Goal: Find contact information: Find contact information

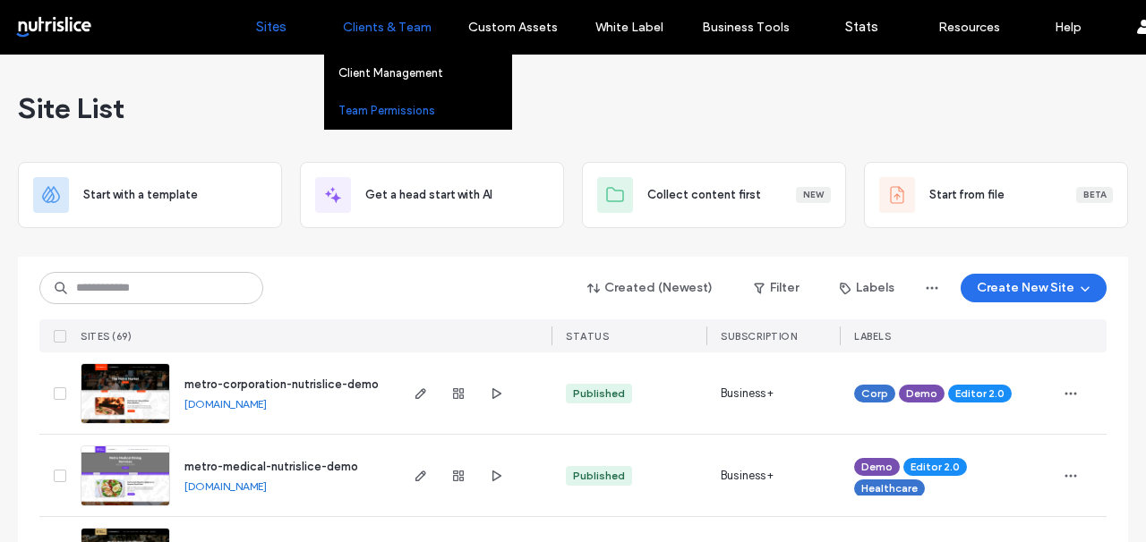
click at [402, 101] on link "Team Permissions" at bounding box center [424, 110] width 173 height 37
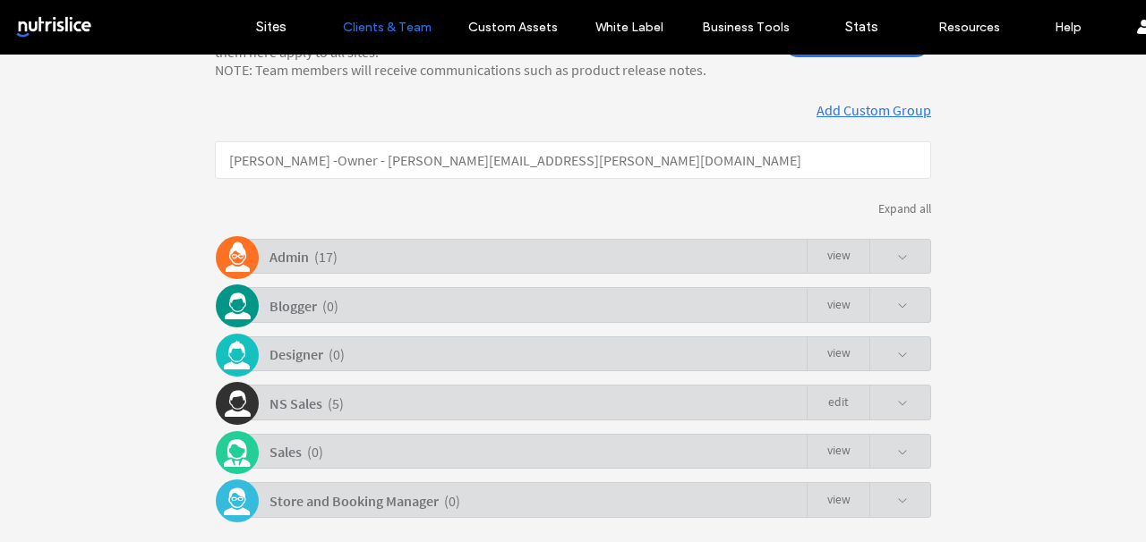
scroll to position [296, 0]
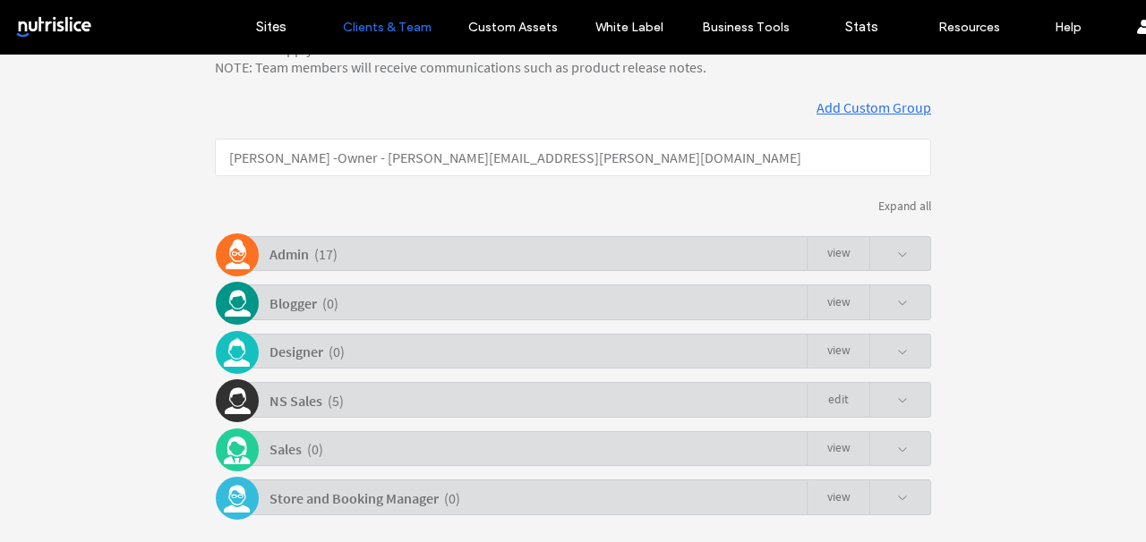
click at [299, 267] on div "Admin" at bounding box center [288, 254] width 39 height 31
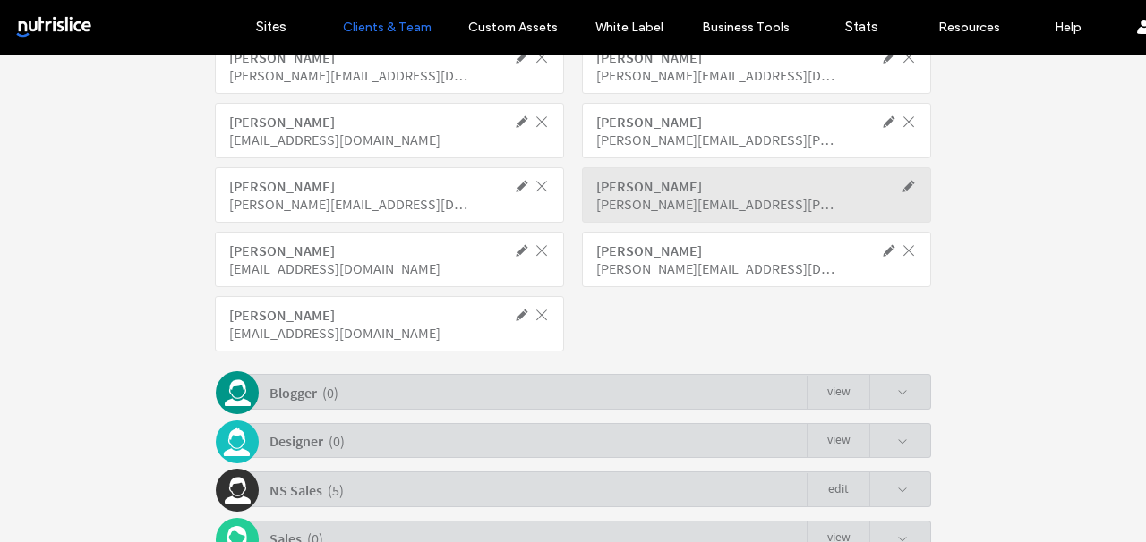
scroll to position [803, 0]
click at [636, 264] on div "neeharika@nutrislice.com" at bounding box center [716, 266] width 241 height 18
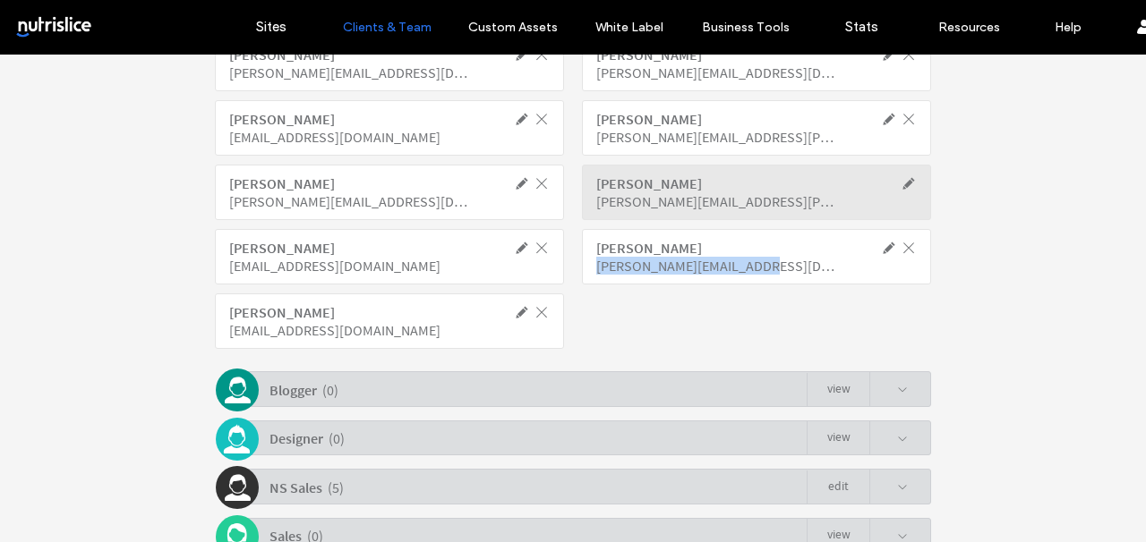
click at [636, 264] on div "neeharika@nutrislice.com" at bounding box center [716, 266] width 241 height 18
copy div "neeharika@nutrislice.com"
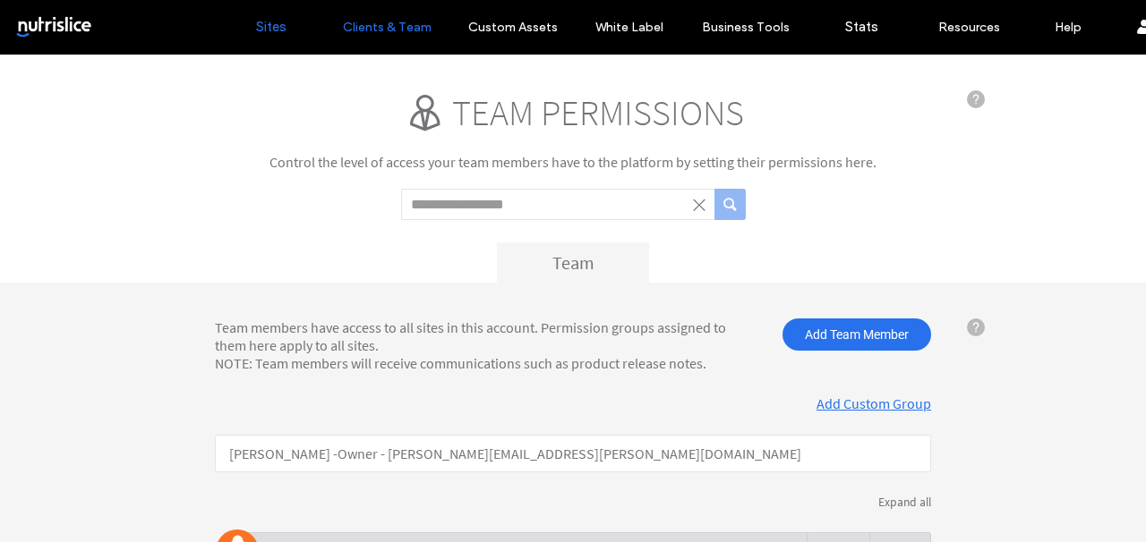
click at [287, 16] on link "Sites" at bounding box center [271, 27] width 107 height 54
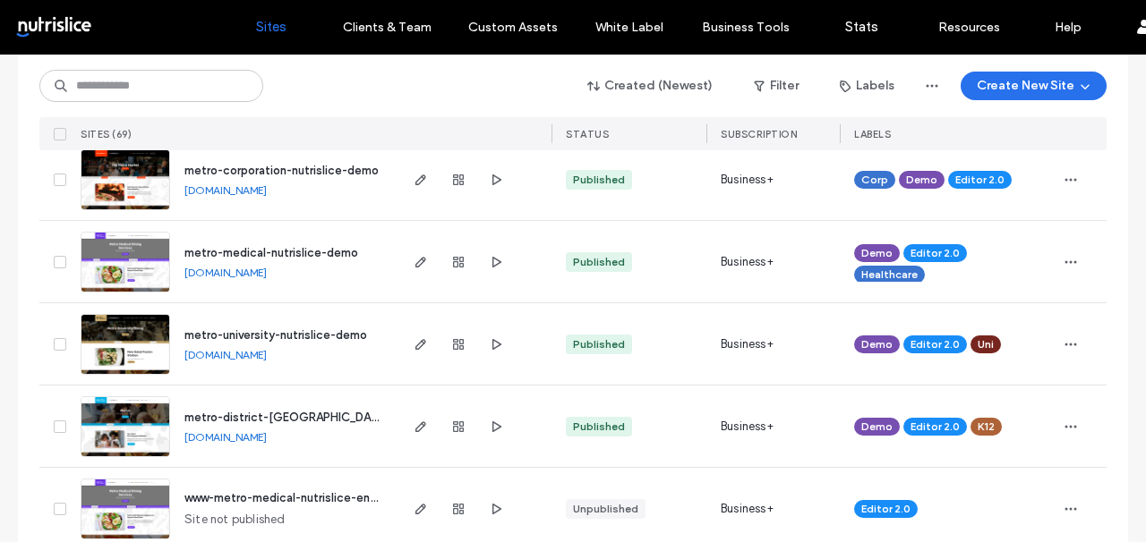
scroll to position [143, 0]
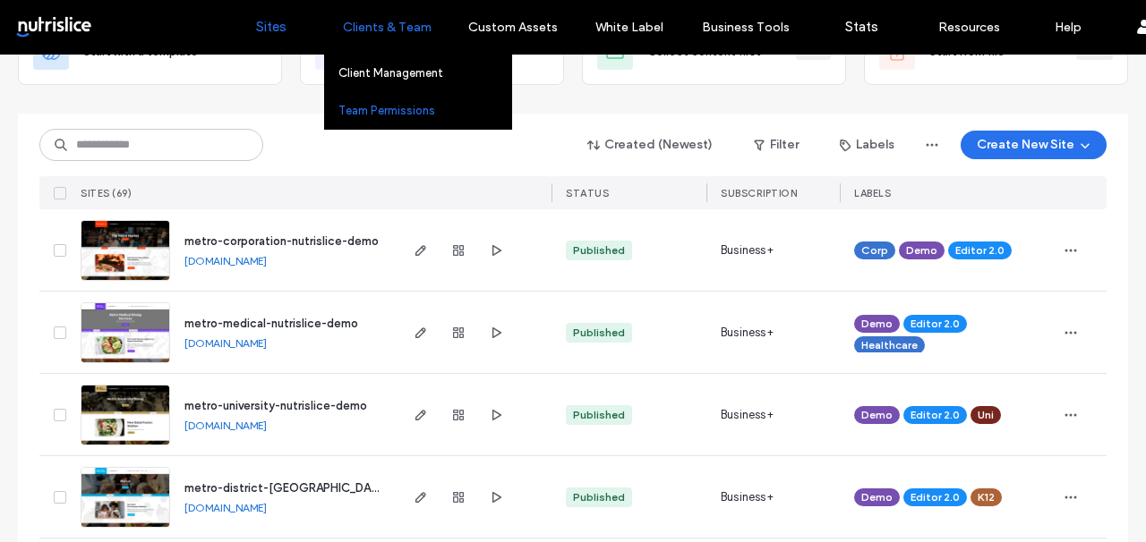
click at [395, 104] on label "Team Permissions" at bounding box center [386, 110] width 97 height 13
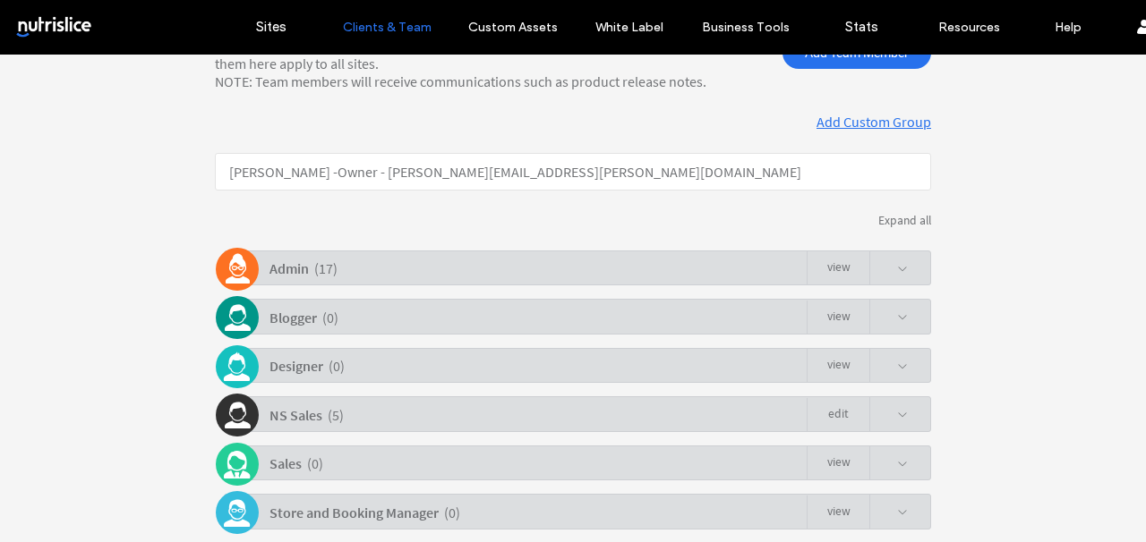
scroll to position [355, 0]
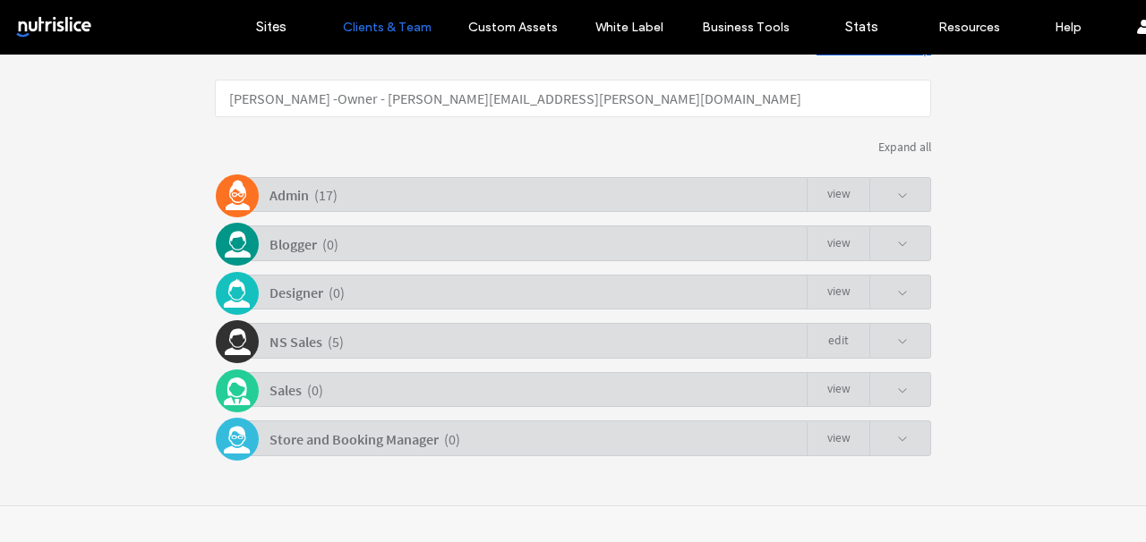
click at [469, 196] on div "Admin ( 17 ) view" at bounding box center [577, 194] width 707 height 35
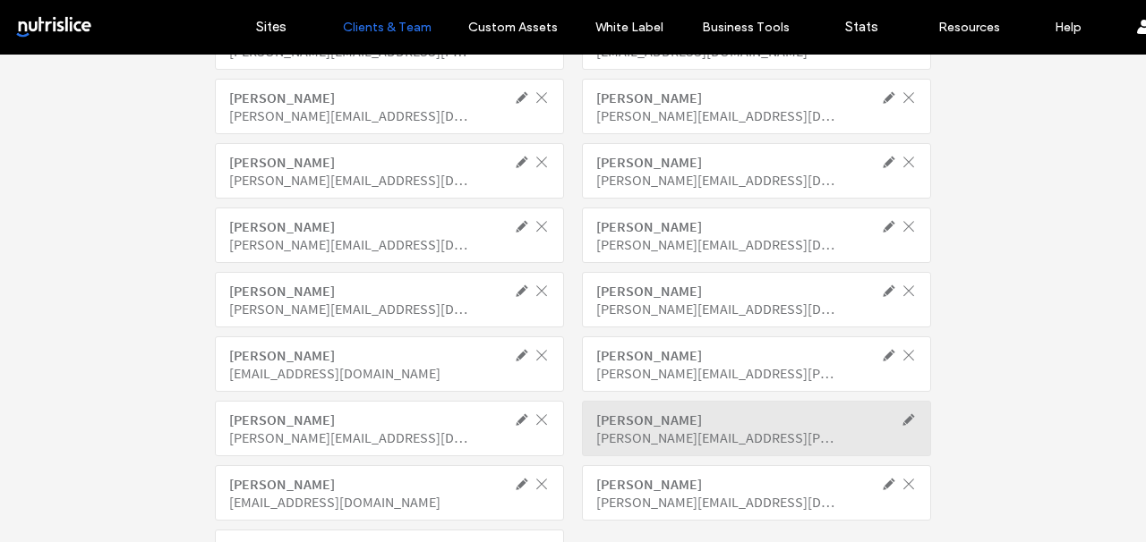
scroll to position [602, 0]
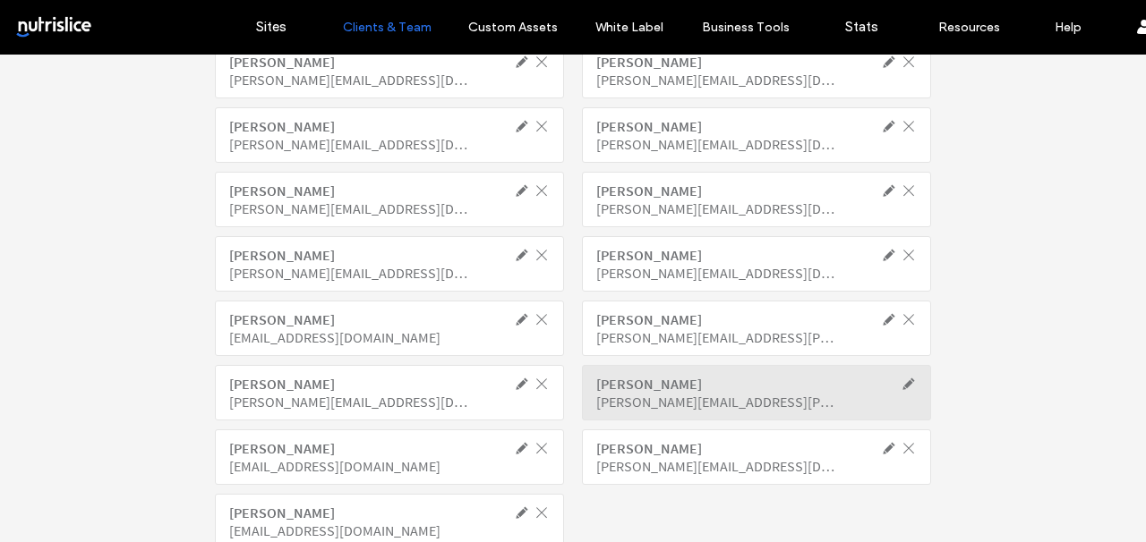
click at [640, 458] on div "neeharika@nutrislice.com" at bounding box center [716, 466] width 241 height 18
click at [675, 473] on div "neeharika@nutrislice.com" at bounding box center [716, 466] width 241 height 18
copy div "neeharika@nutrislice.com"
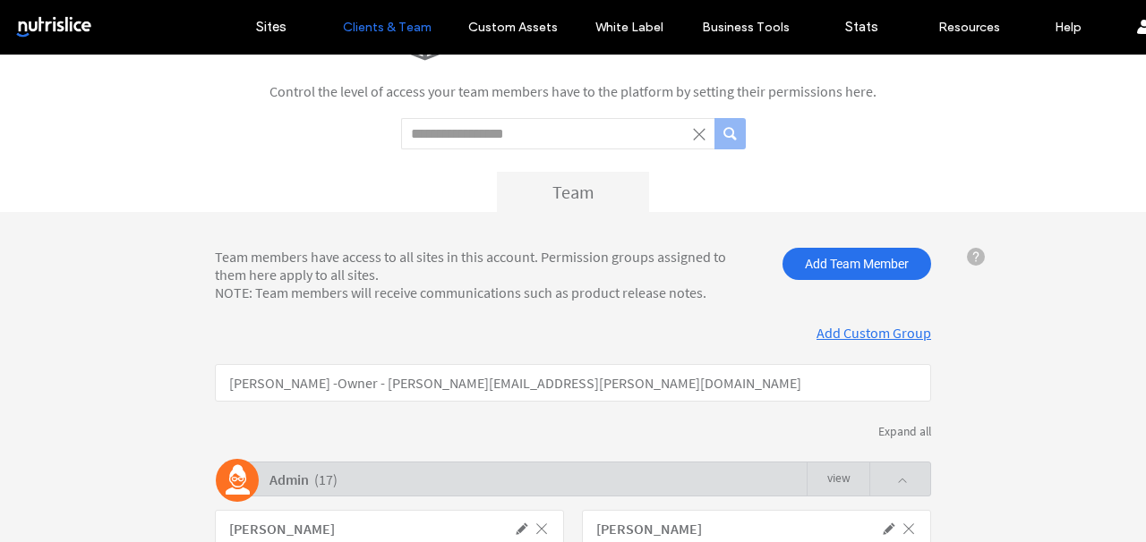
scroll to position [0, 0]
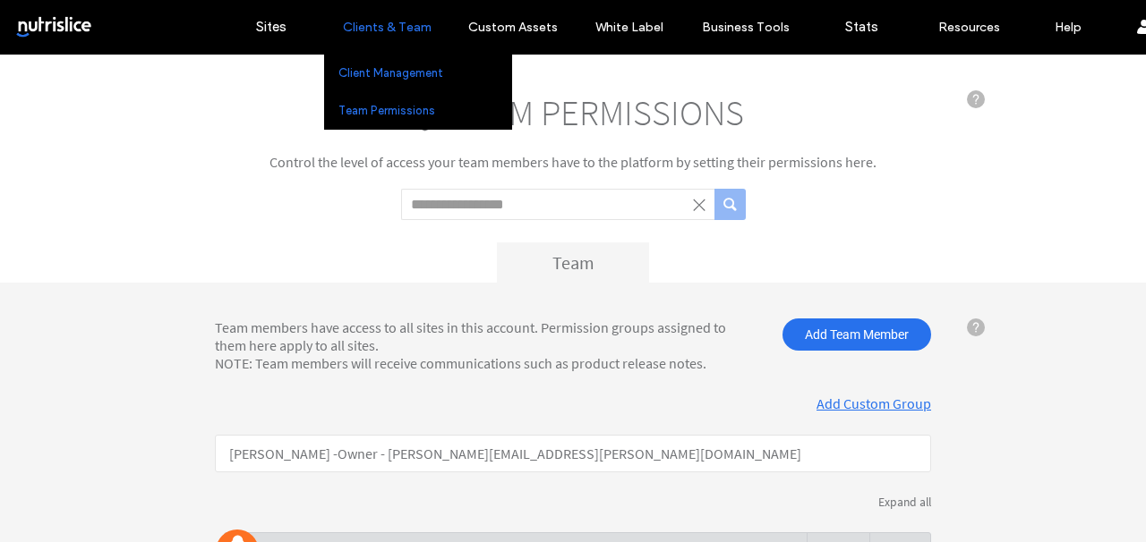
click at [401, 73] on label "Client Management" at bounding box center [390, 72] width 105 height 13
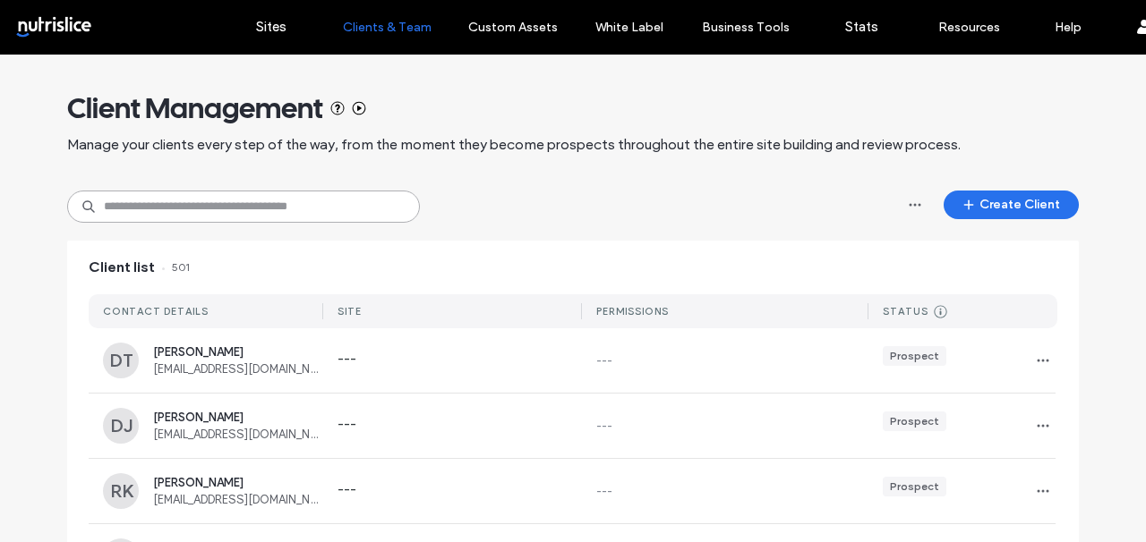
click at [227, 205] on input at bounding box center [243, 207] width 353 height 32
paste input "**********"
type input "**********"
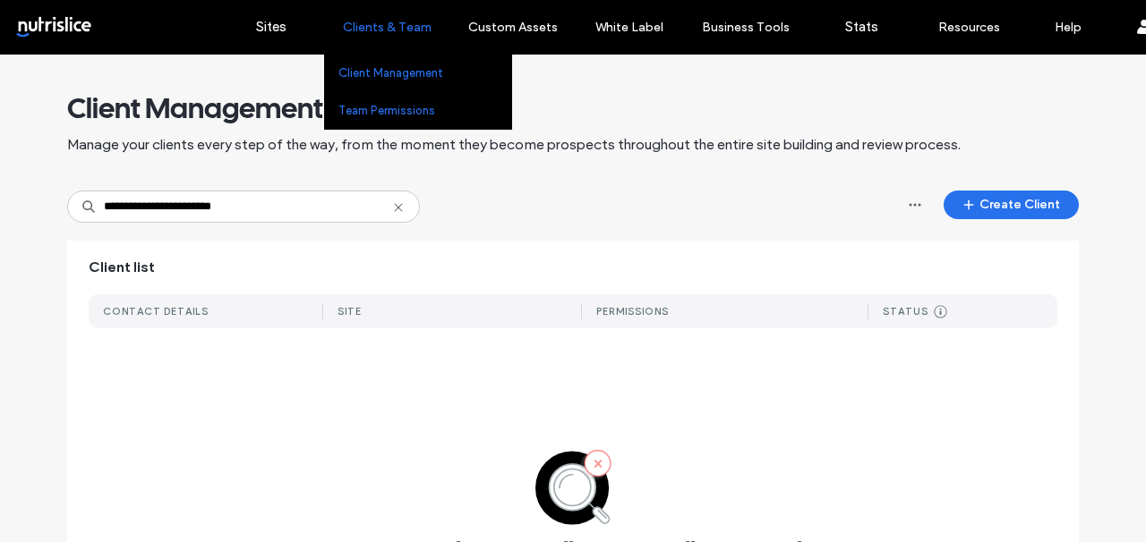
click at [363, 107] on label "Team Permissions" at bounding box center [386, 110] width 97 height 13
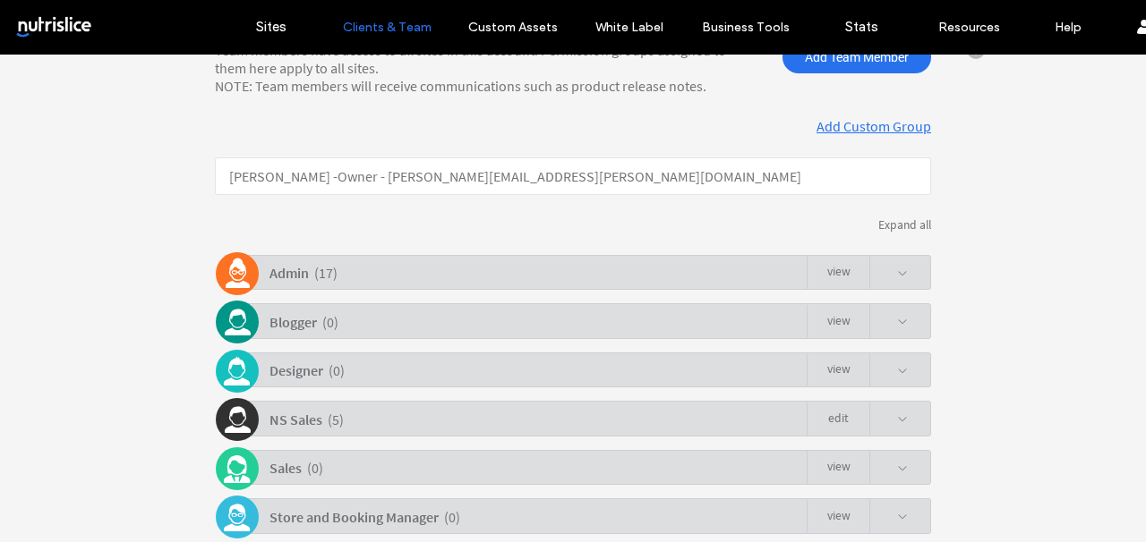
scroll to position [355, 0]
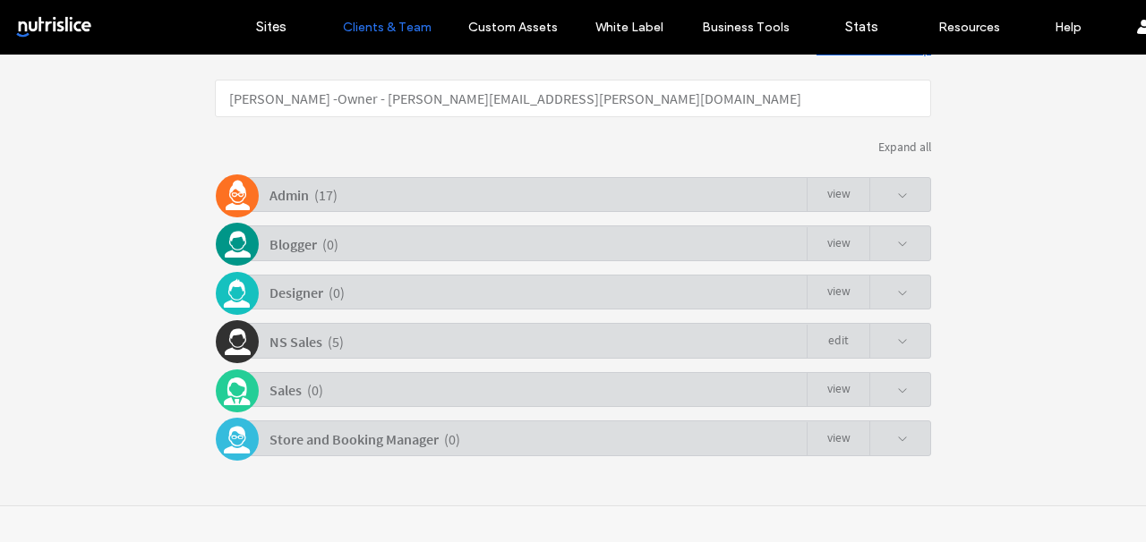
click at [415, 202] on div "Admin ( 17 ) view" at bounding box center [577, 194] width 707 height 35
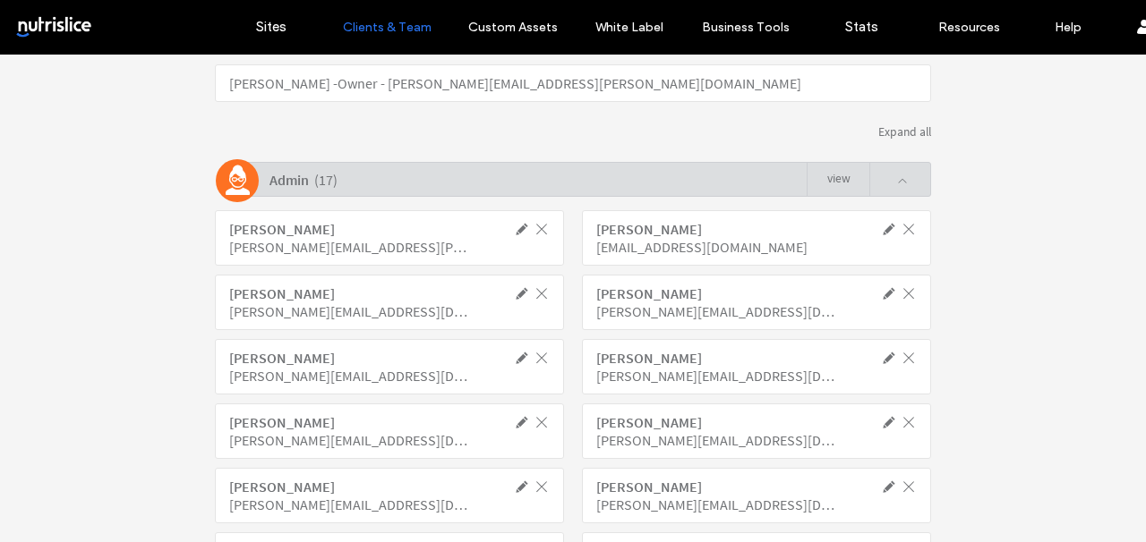
scroll to position [286, 0]
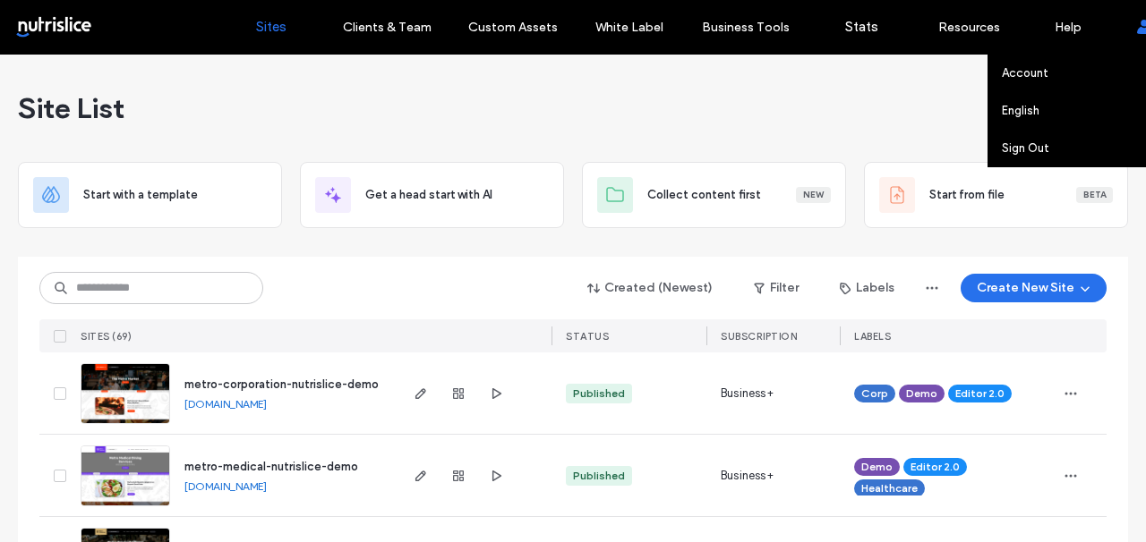
click at [1137, 26] on icon at bounding box center [1144, 27] width 14 height 14
click at [1051, 68] on link "Account" at bounding box center [1088, 73] width 173 height 37
